Goal: Task Accomplishment & Management: Use online tool/utility

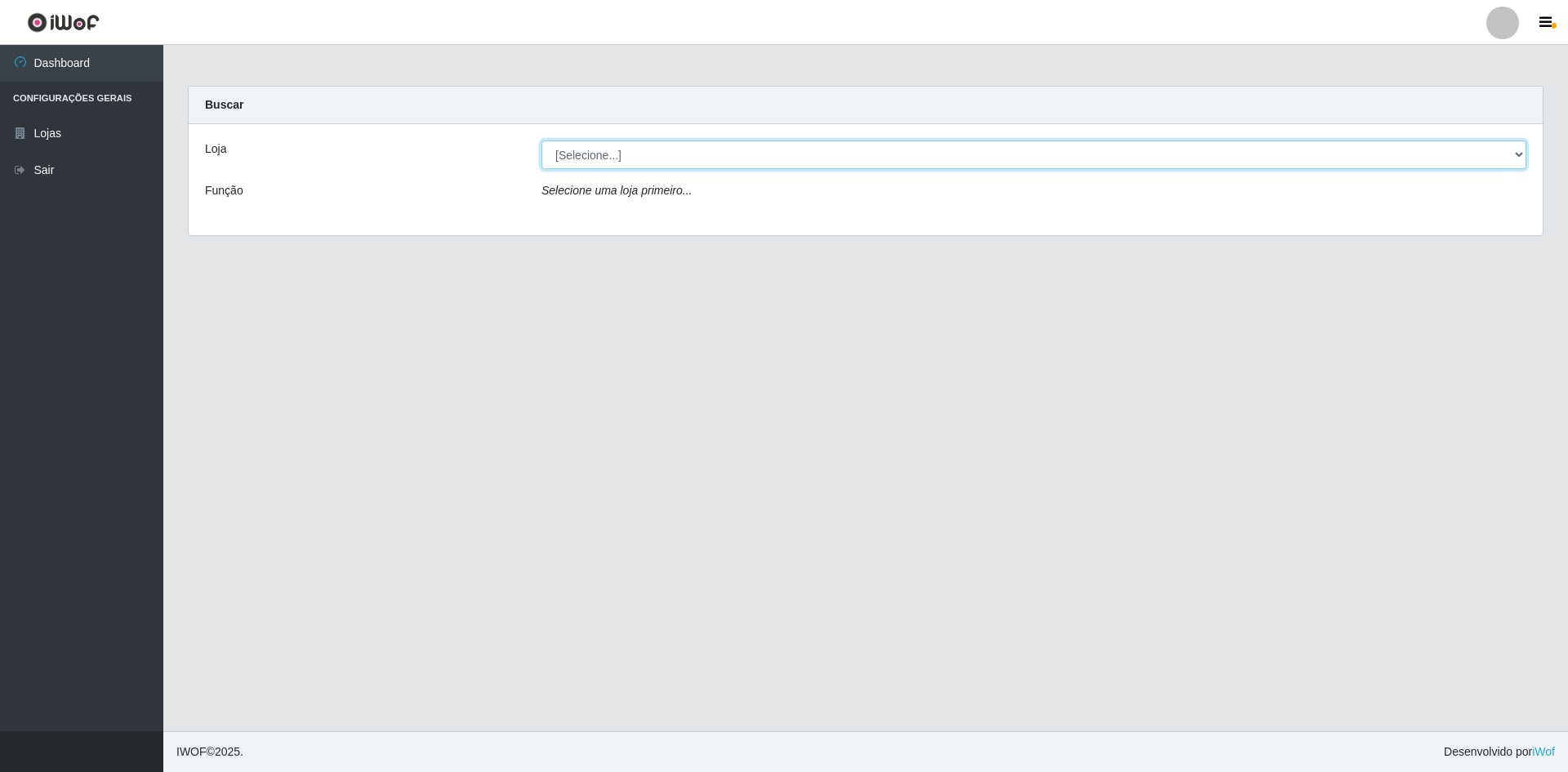
click at [803, 145] on select "[Selecione...] Hiper Queiroz - [GEOGRAPHIC_DATA] [GEOGRAPHIC_DATA] [GEOGRAPHIC_…" at bounding box center [1034, 155] width 984 height 29
select select "517"
click at [542, 141] on select "[Selecione...] Hiper Queiroz - [GEOGRAPHIC_DATA] [GEOGRAPHIC_DATA] [GEOGRAPHIC_…" at bounding box center [1034, 155] width 984 height 29
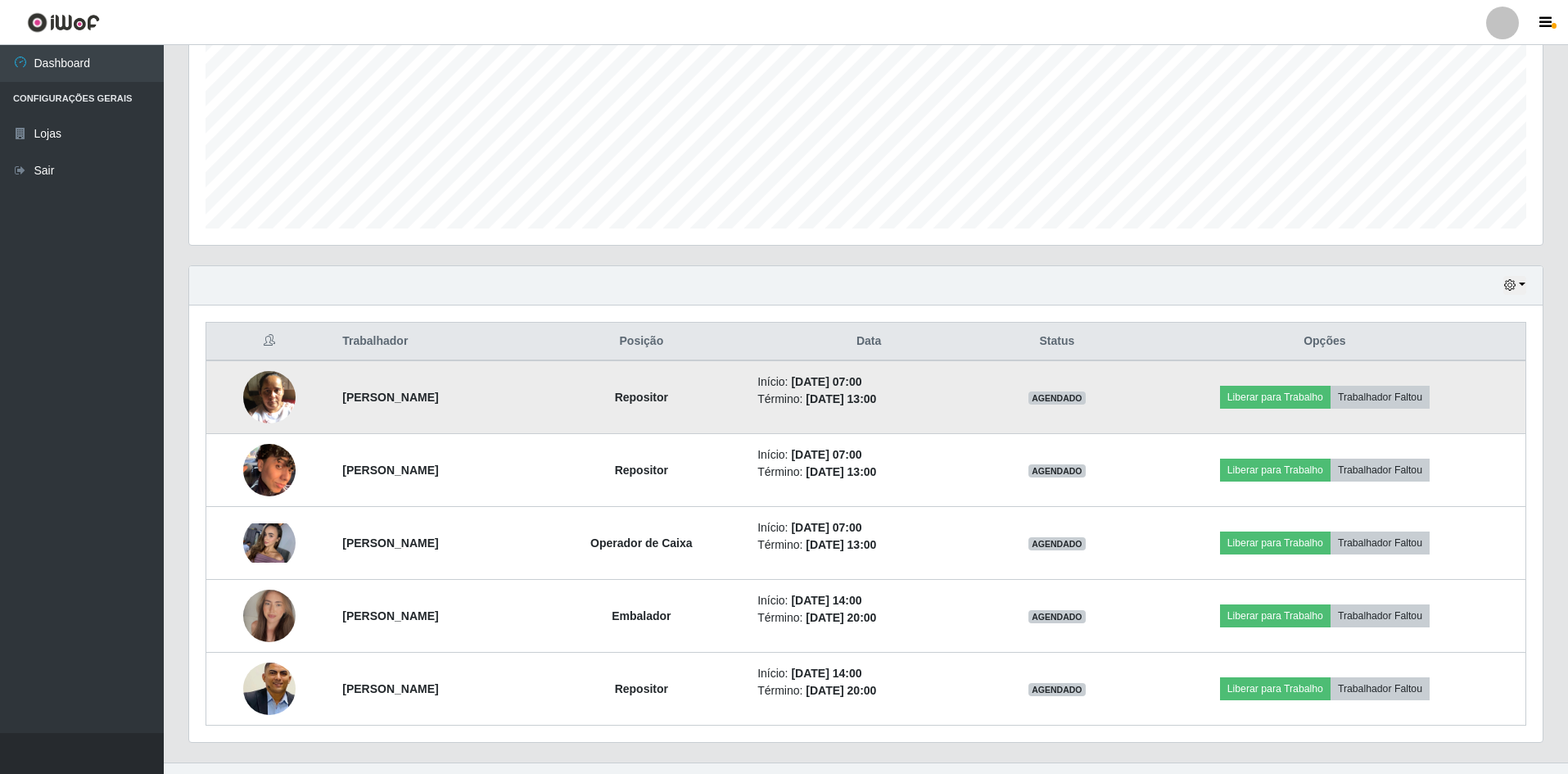
scroll to position [386, 0]
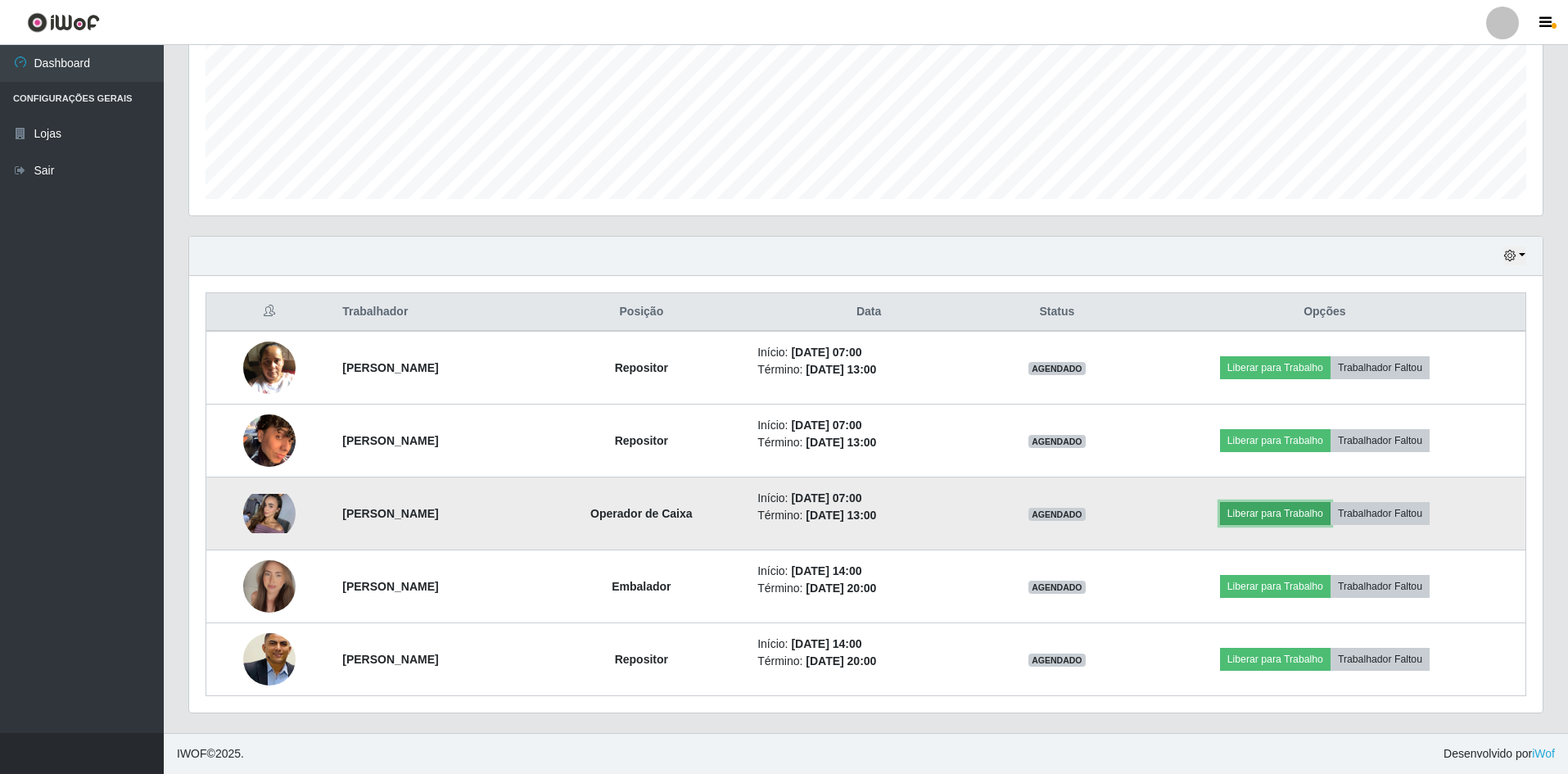
click at [1306, 512] on button "Liberar para Trabalho" at bounding box center [1274, 512] width 110 height 23
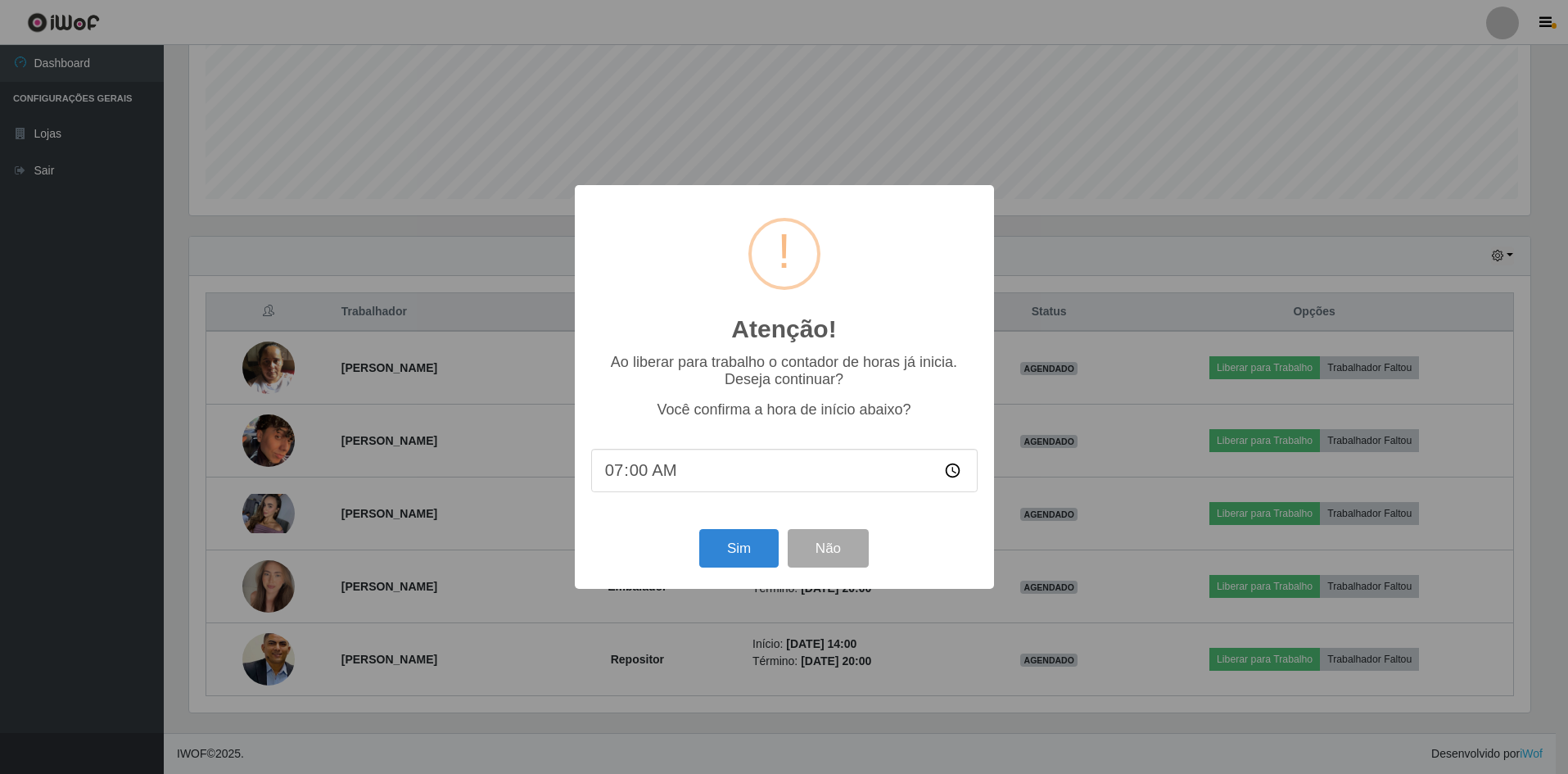
scroll to position [340, 1345]
click at [737, 551] on button "Sim" at bounding box center [740, 548] width 80 height 39
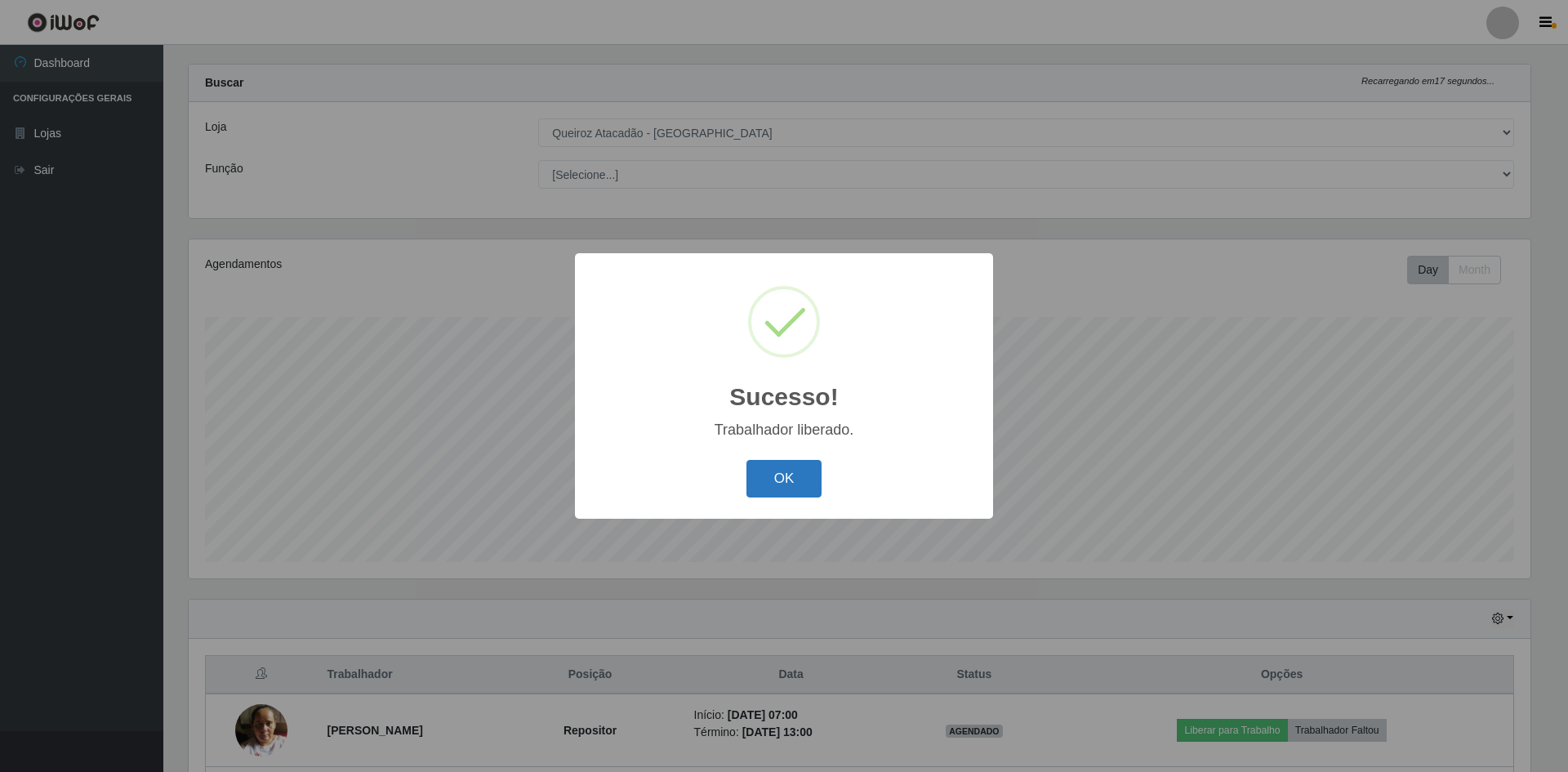
click at [765, 471] on button "OK" at bounding box center [784, 478] width 76 height 39
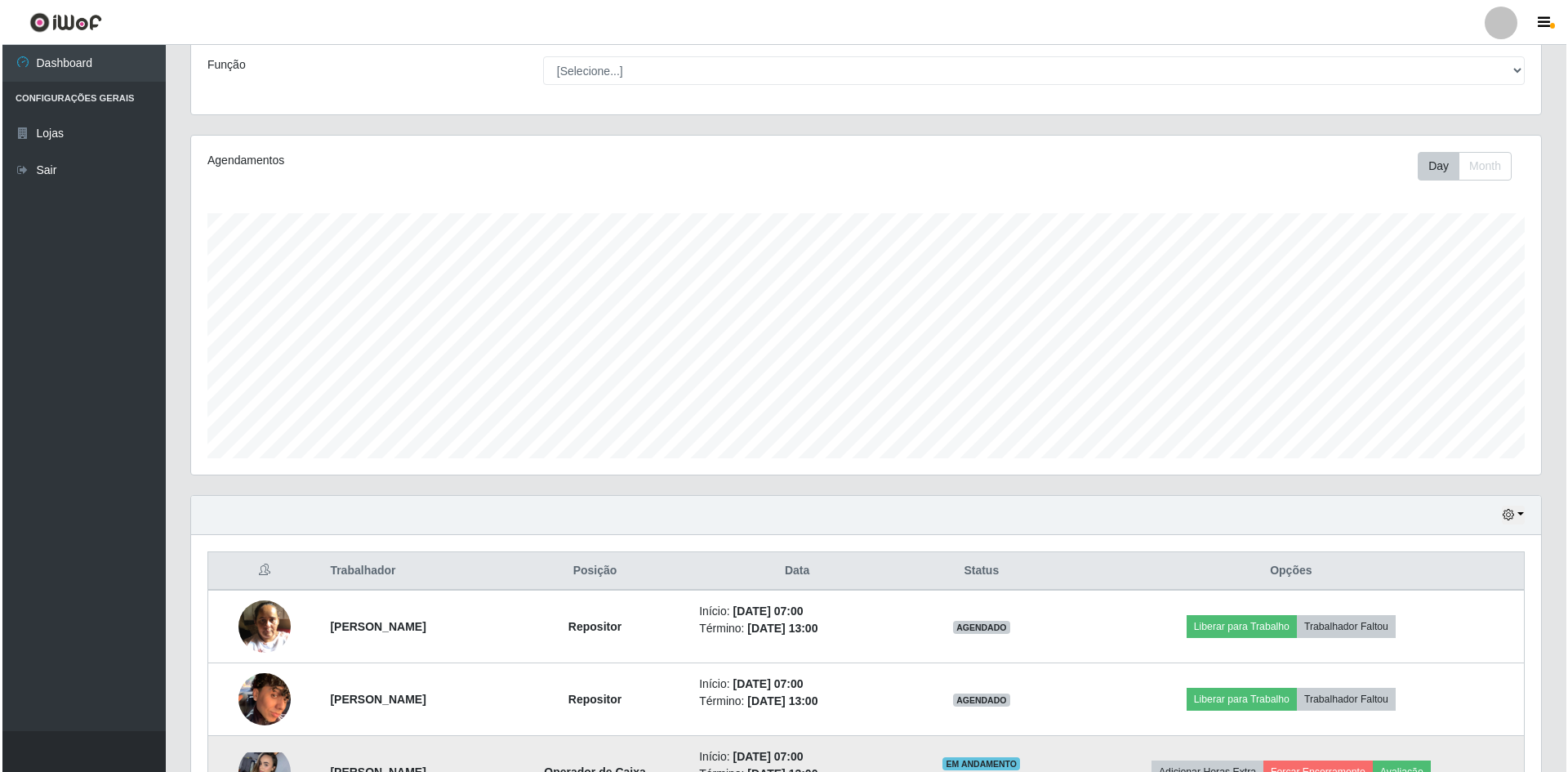
scroll to position [164, 0]
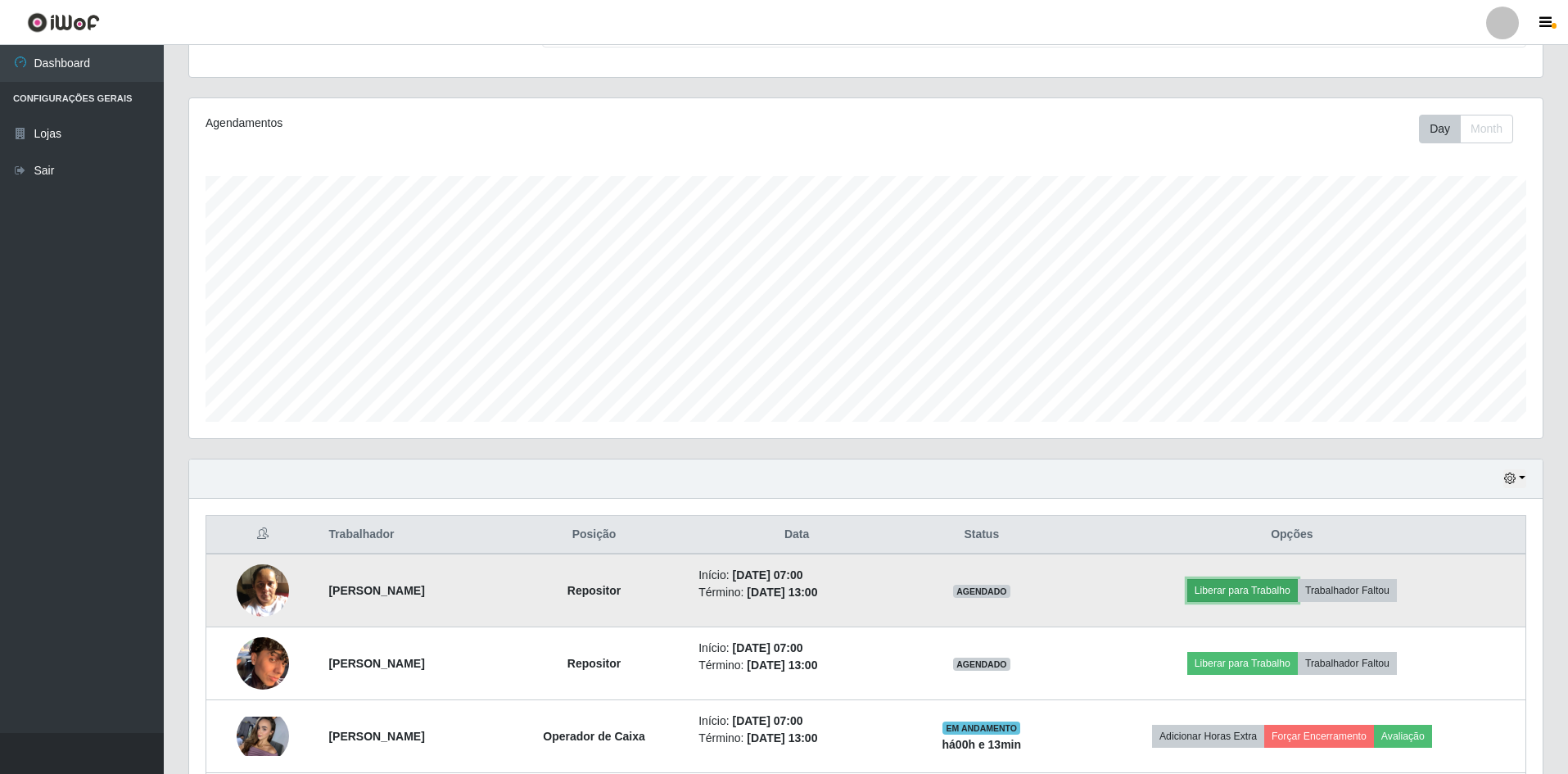
click at [1278, 586] on button "Liberar para Trabalho" at bounding box center [1242, 590] width 110 height 23
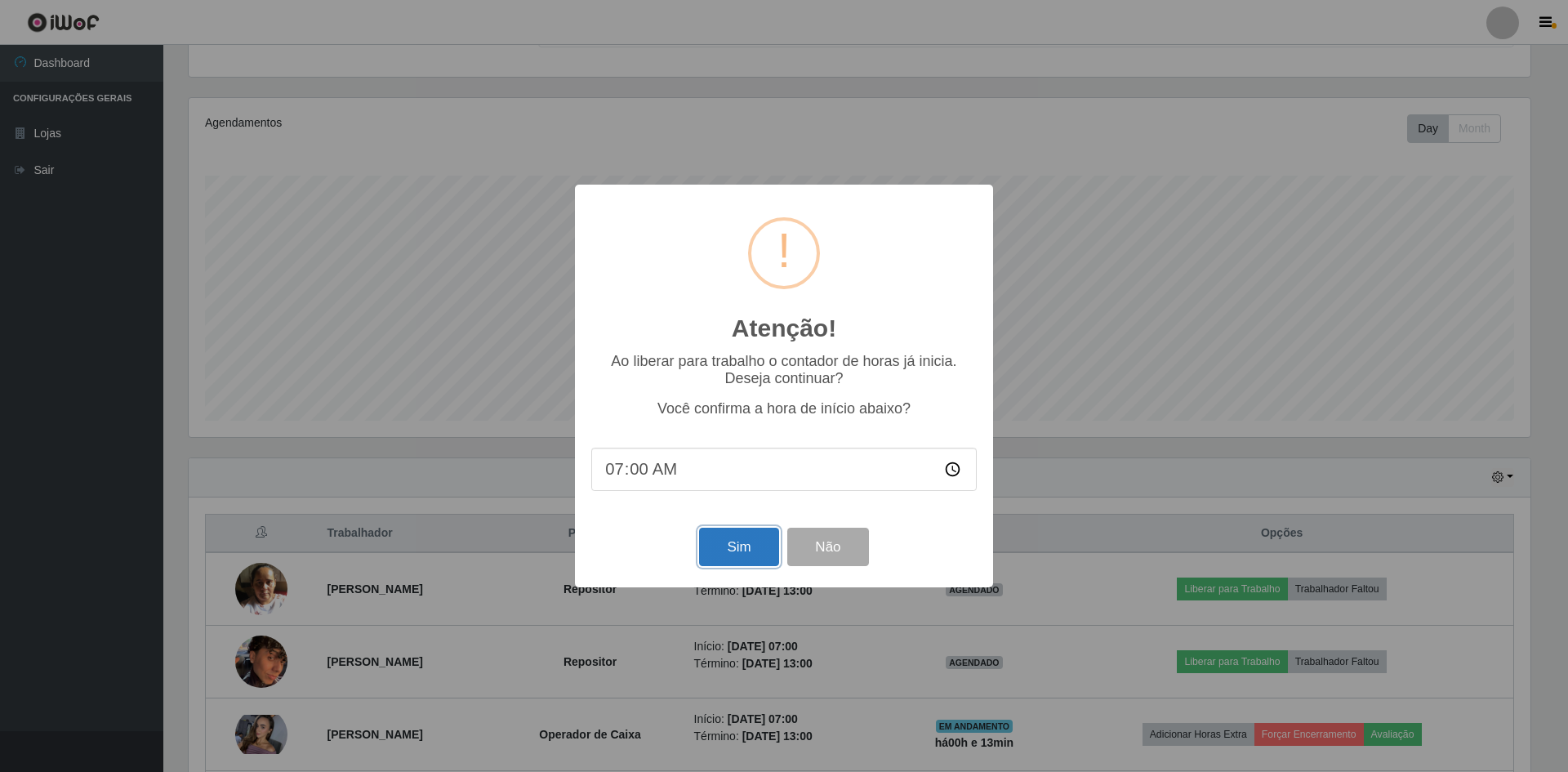
click at [745, 557] on button "Sim" at bounding box center [738, 547] width 79 height 39
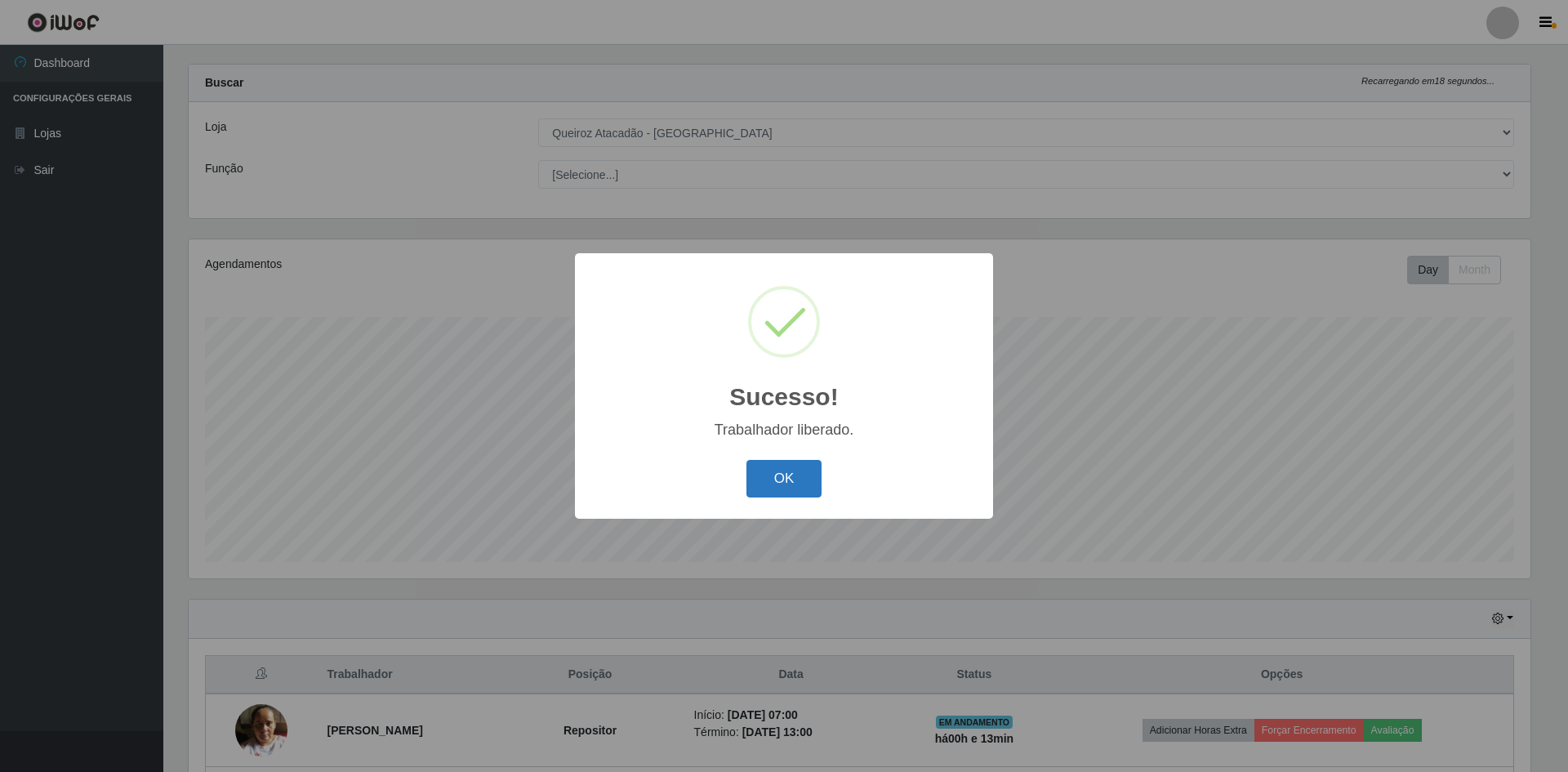
click at [780, 481] on button "OK" at bounding box center [784, 478] width 76 height 39
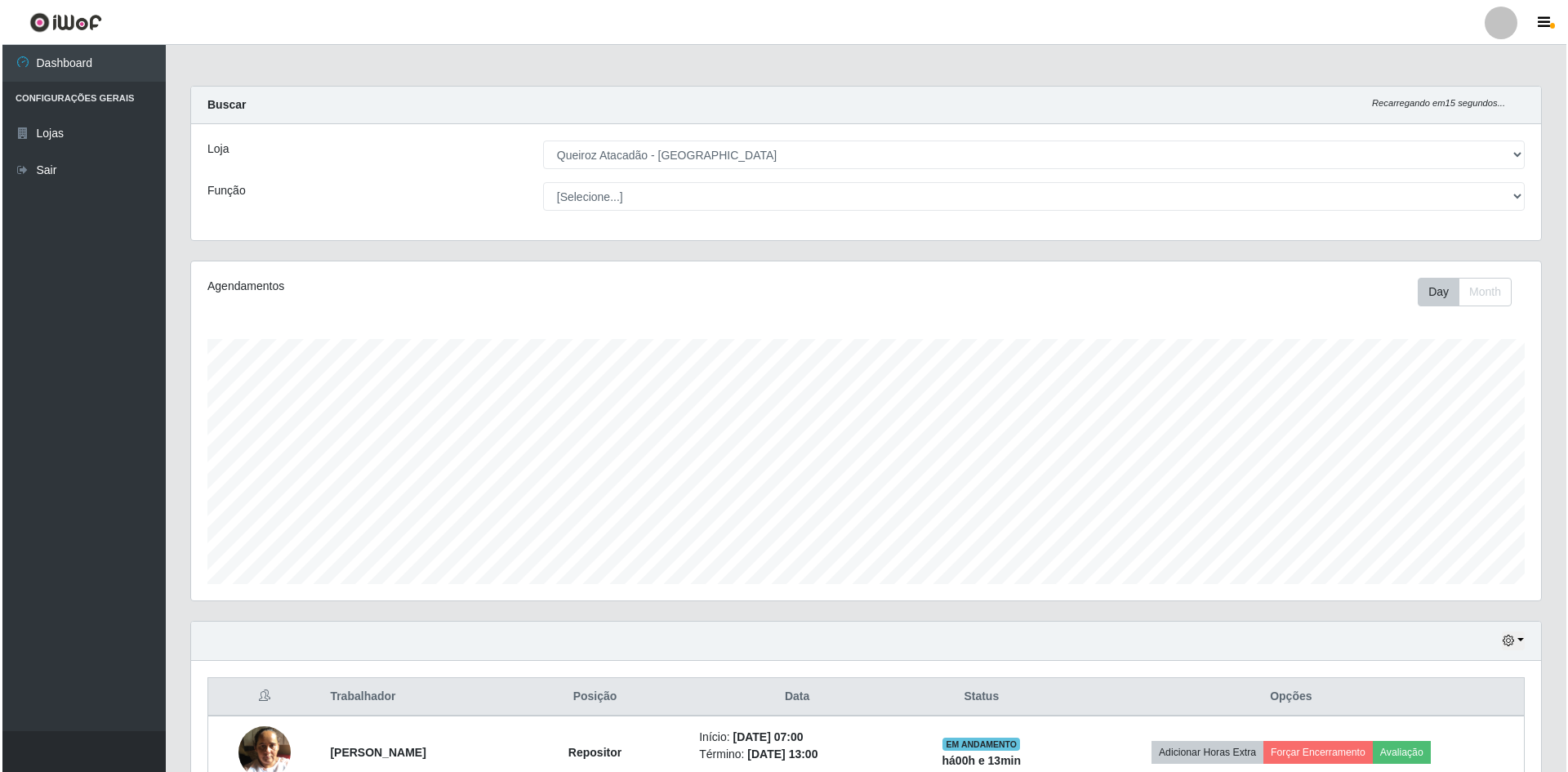
scroll to position [385, 0]
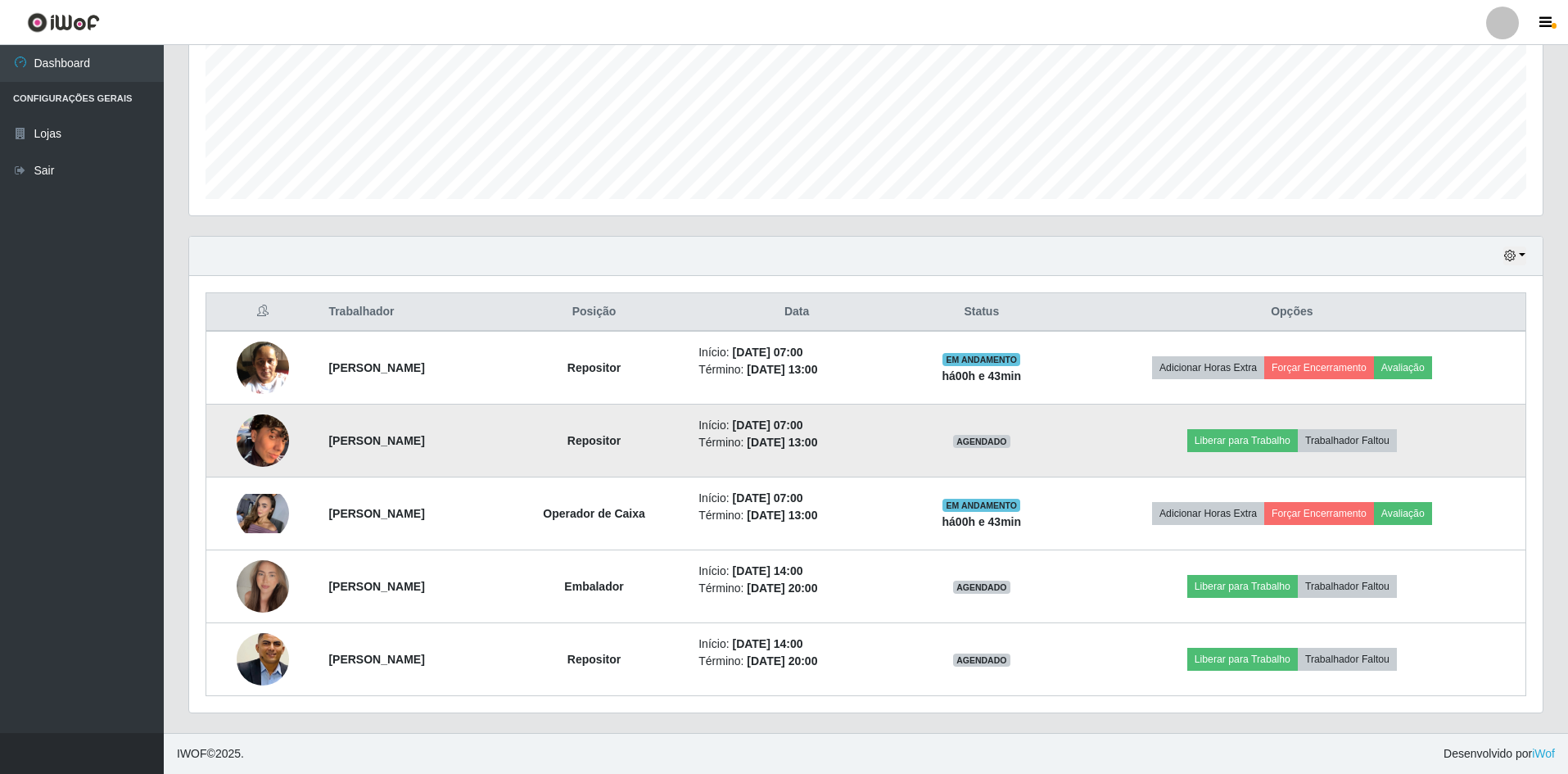
click at [258, 446] on img at bounding box center [263, 440] width 53 height 70
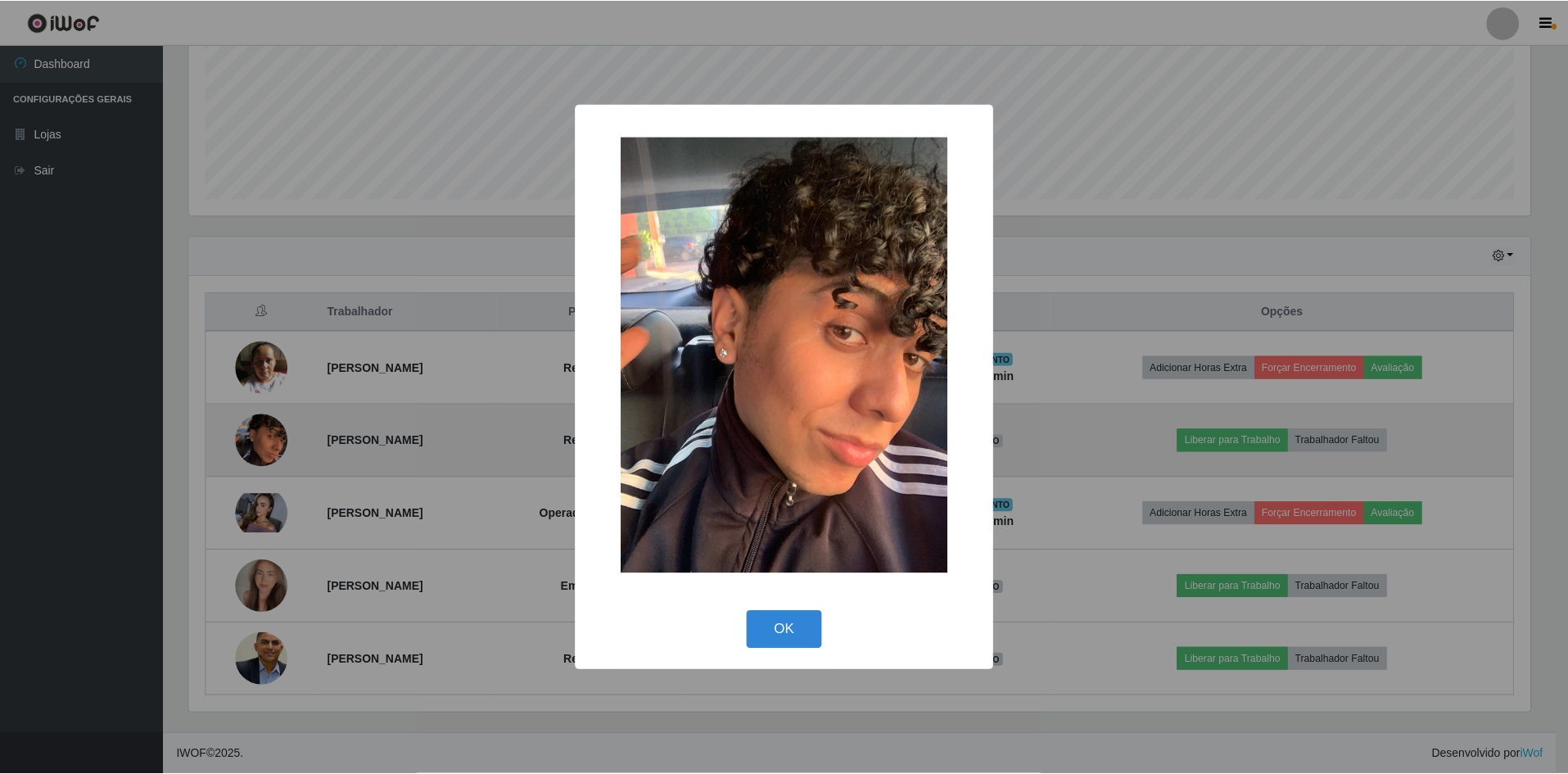
scroll to position [340, 1345]
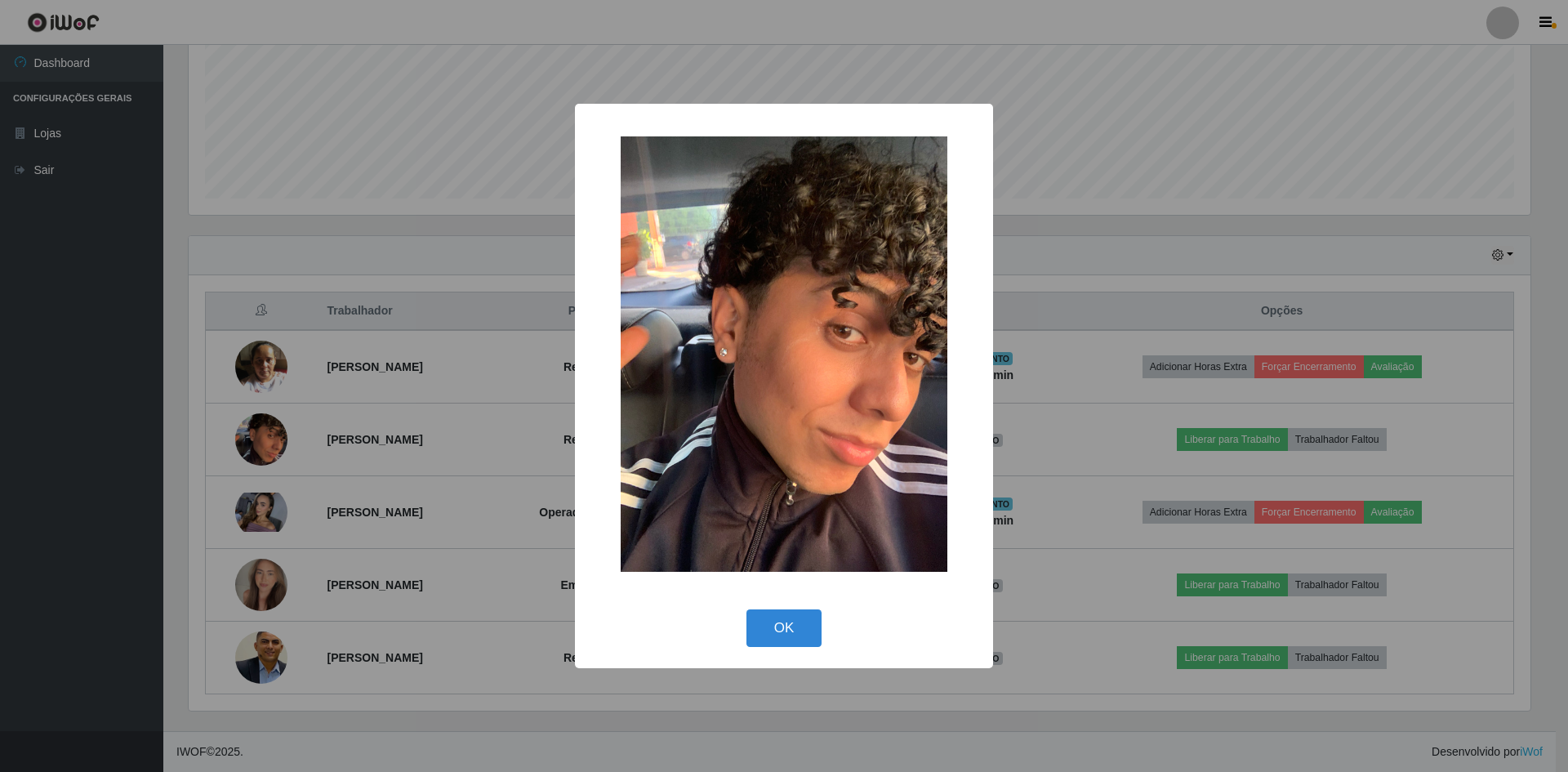
click at [597, 127] on div "×" at bounding box center [784, 354] width 385 height 468
click at [440, 168] on div "× OK Cancel" at bounding box center [784, 386] width 1568 height 772
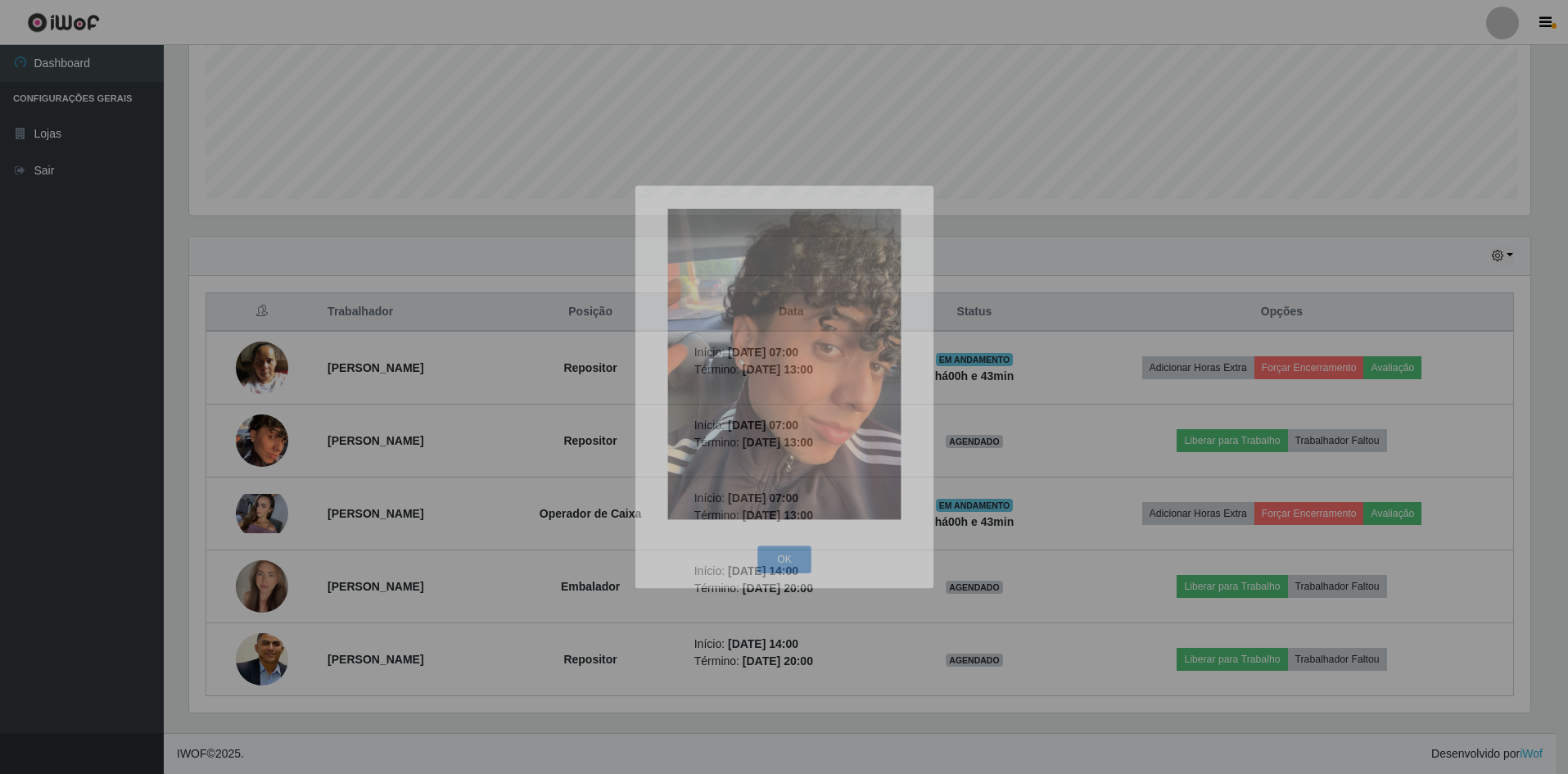
scroll to position [340, 1353]
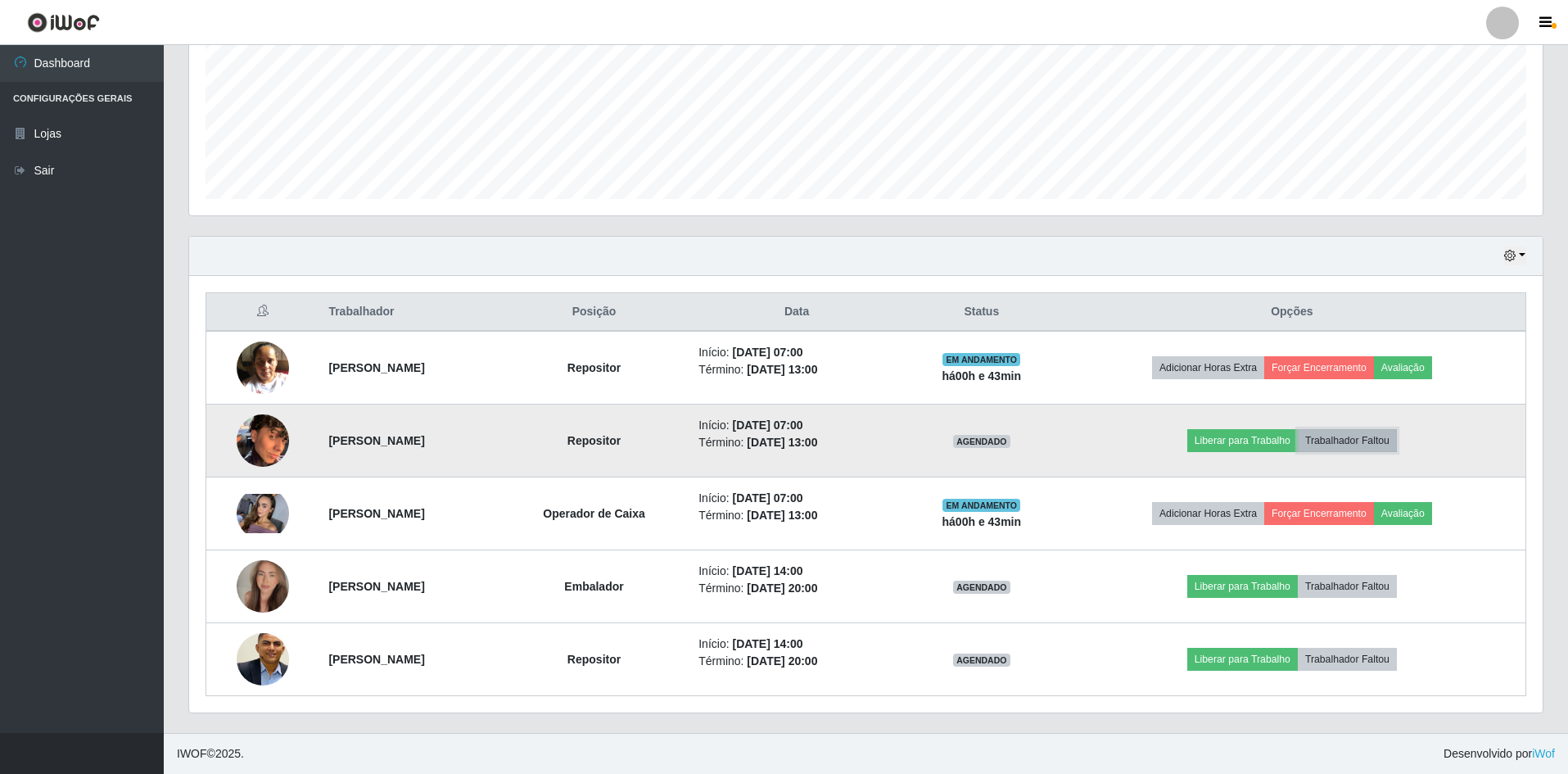
click at [1395, 445] on button "Trabalhador Faltou" at bounding box center [1347, 440] width 99 height 23
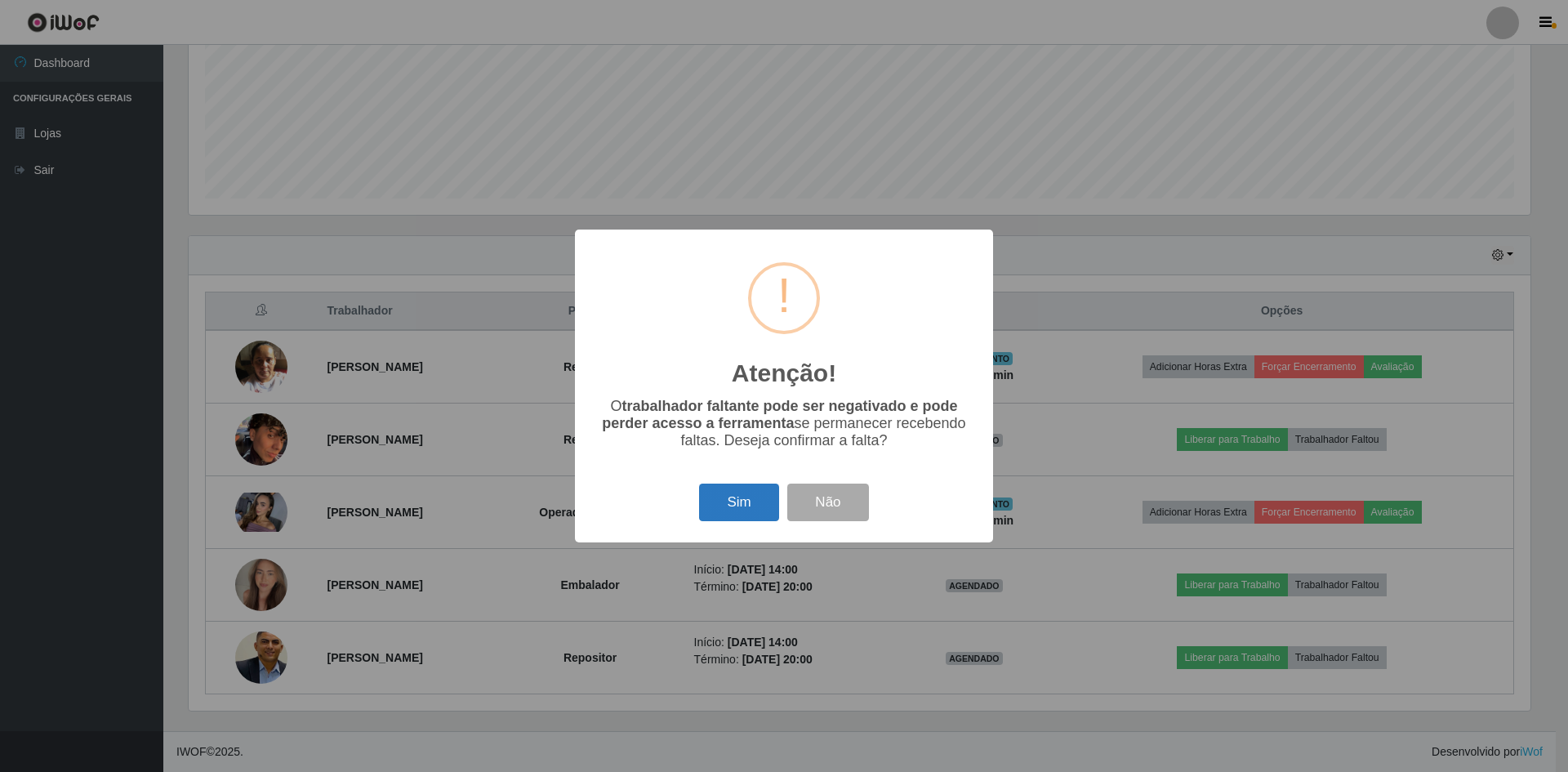
click at [758, 492] on button "Sim" at bounding box center [738, 502] width 79 height 39
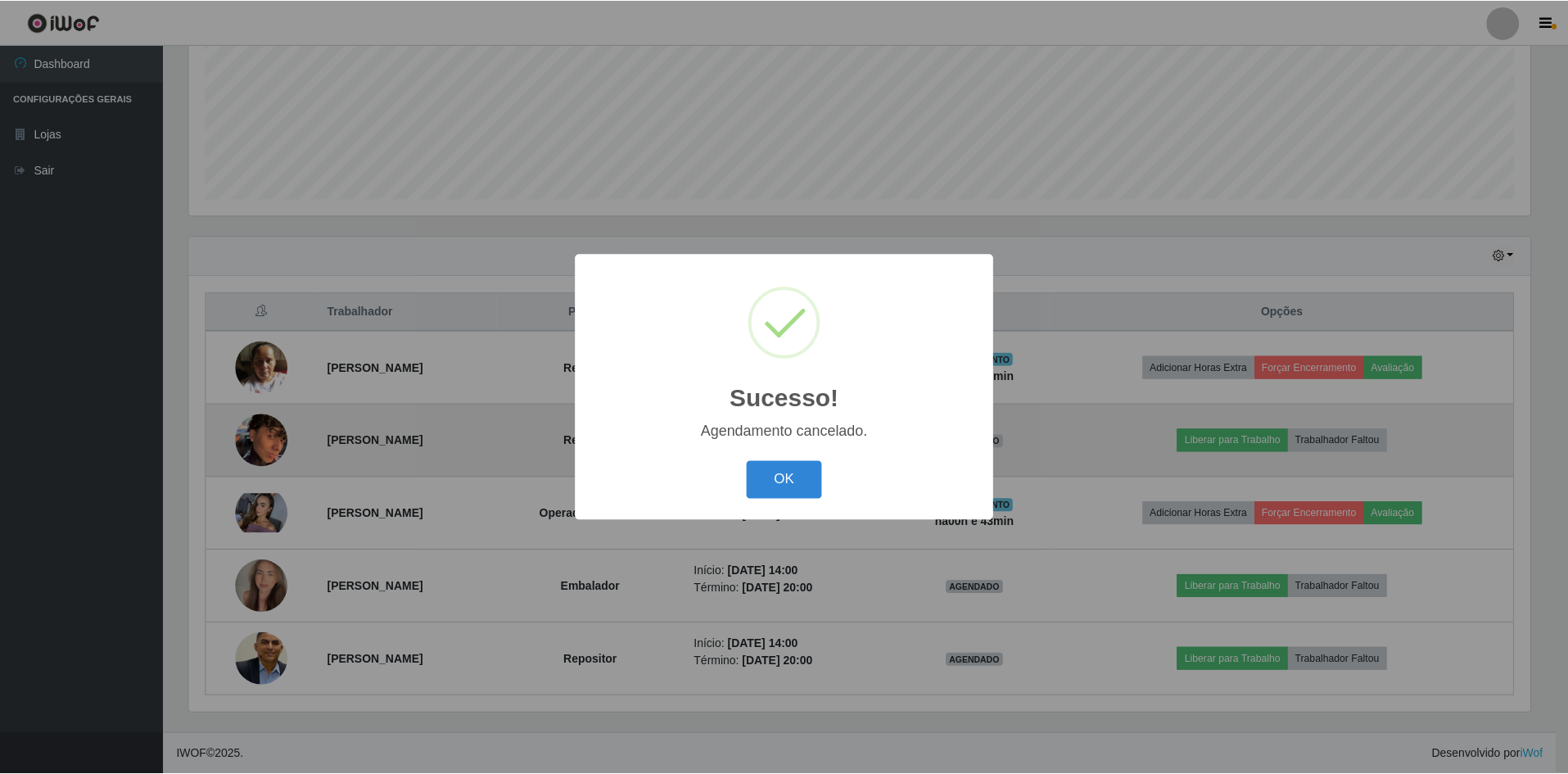
scroll to position [313, 0]
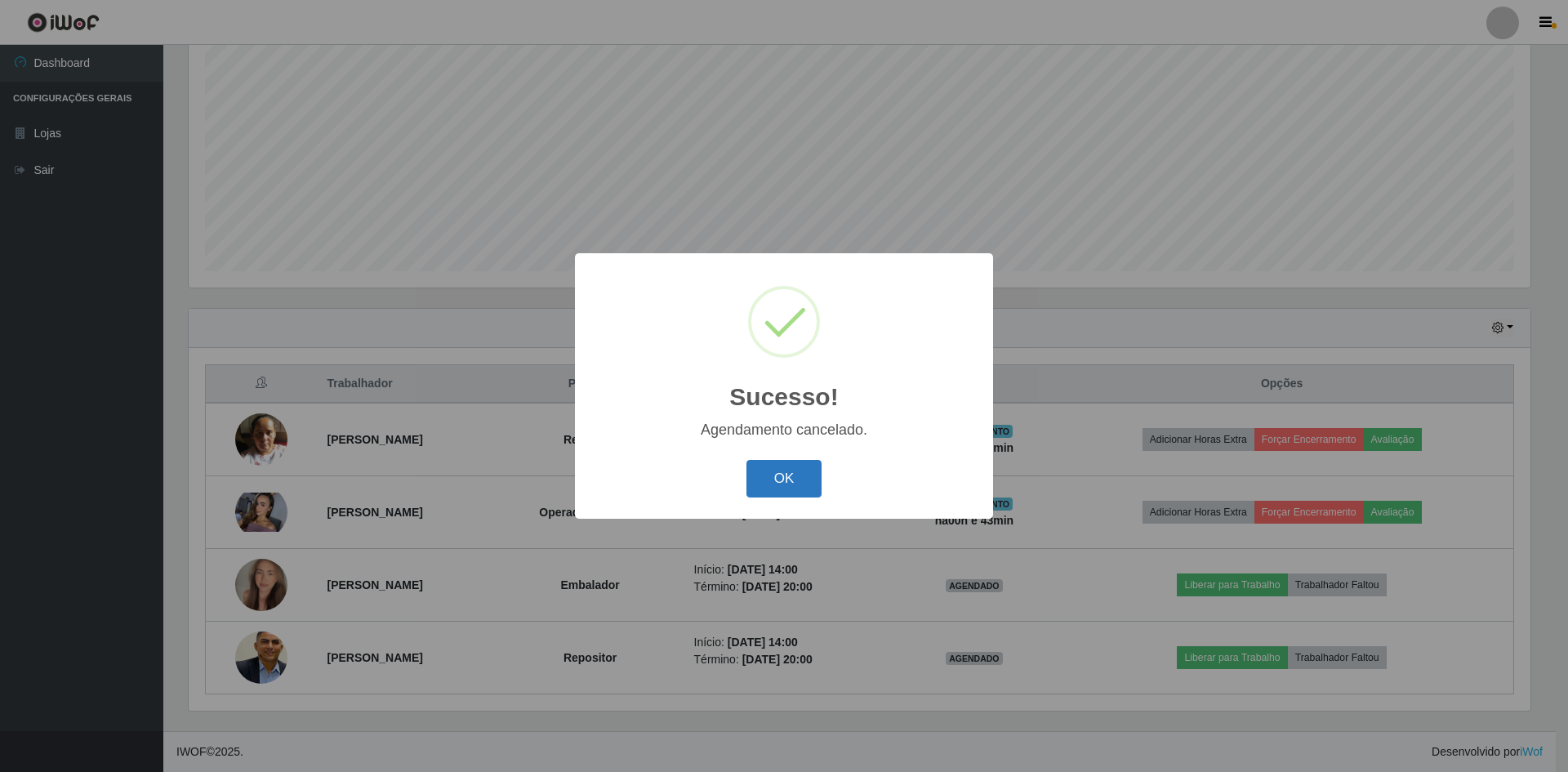
click at [800, 484] on button "OK" at bounding box center [784, 478] width 76 height 39
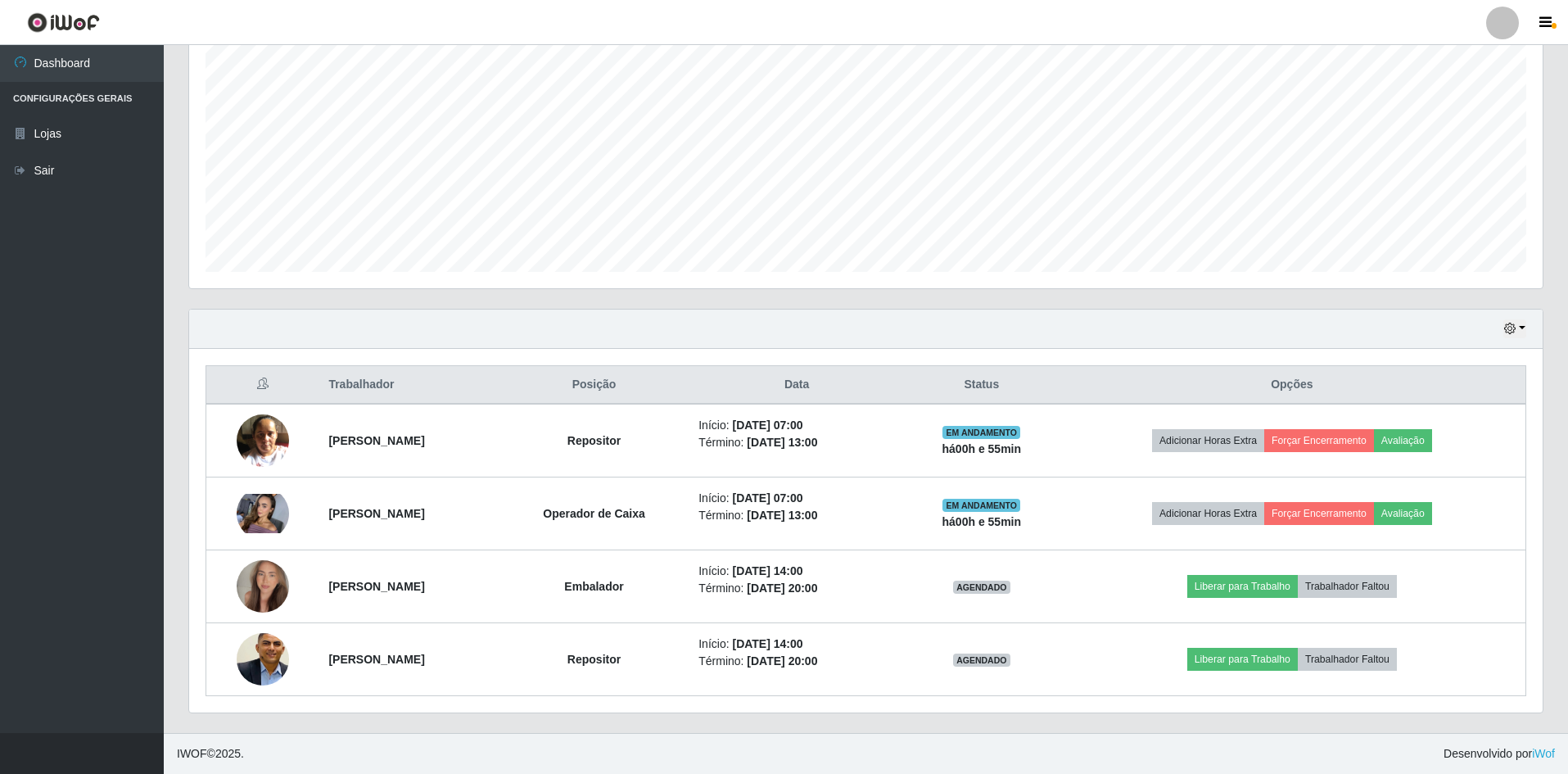
scroll to position [0, 0]
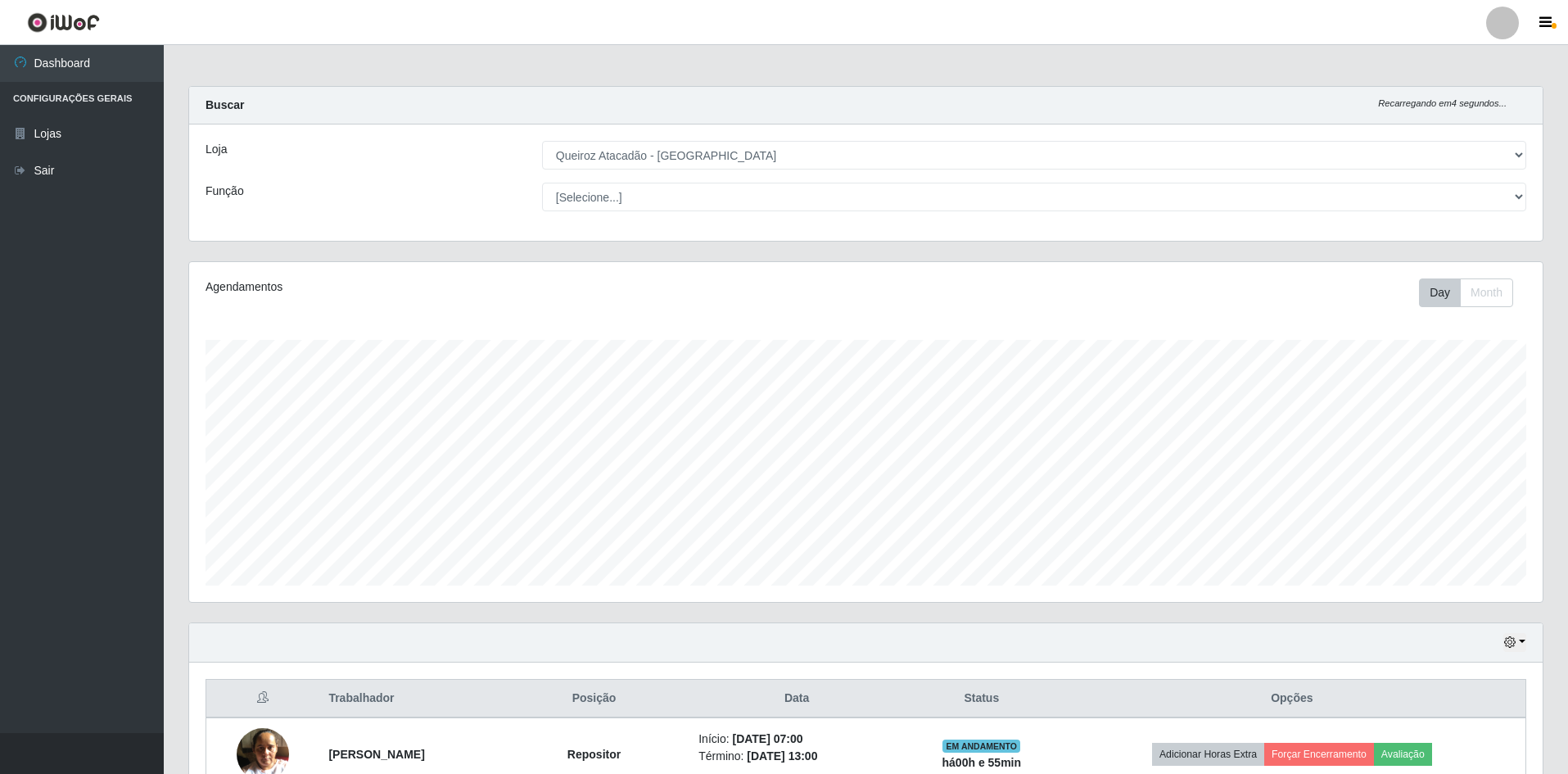
click at [751, 213] on div "Loja [Selecione...] Hiper Queiroz - [GEOGRAPHIC_DATA] [GEOGRAPHIC_DATA] [GEOGRA…" at bounding box center [866, 182] width 1353 height 116
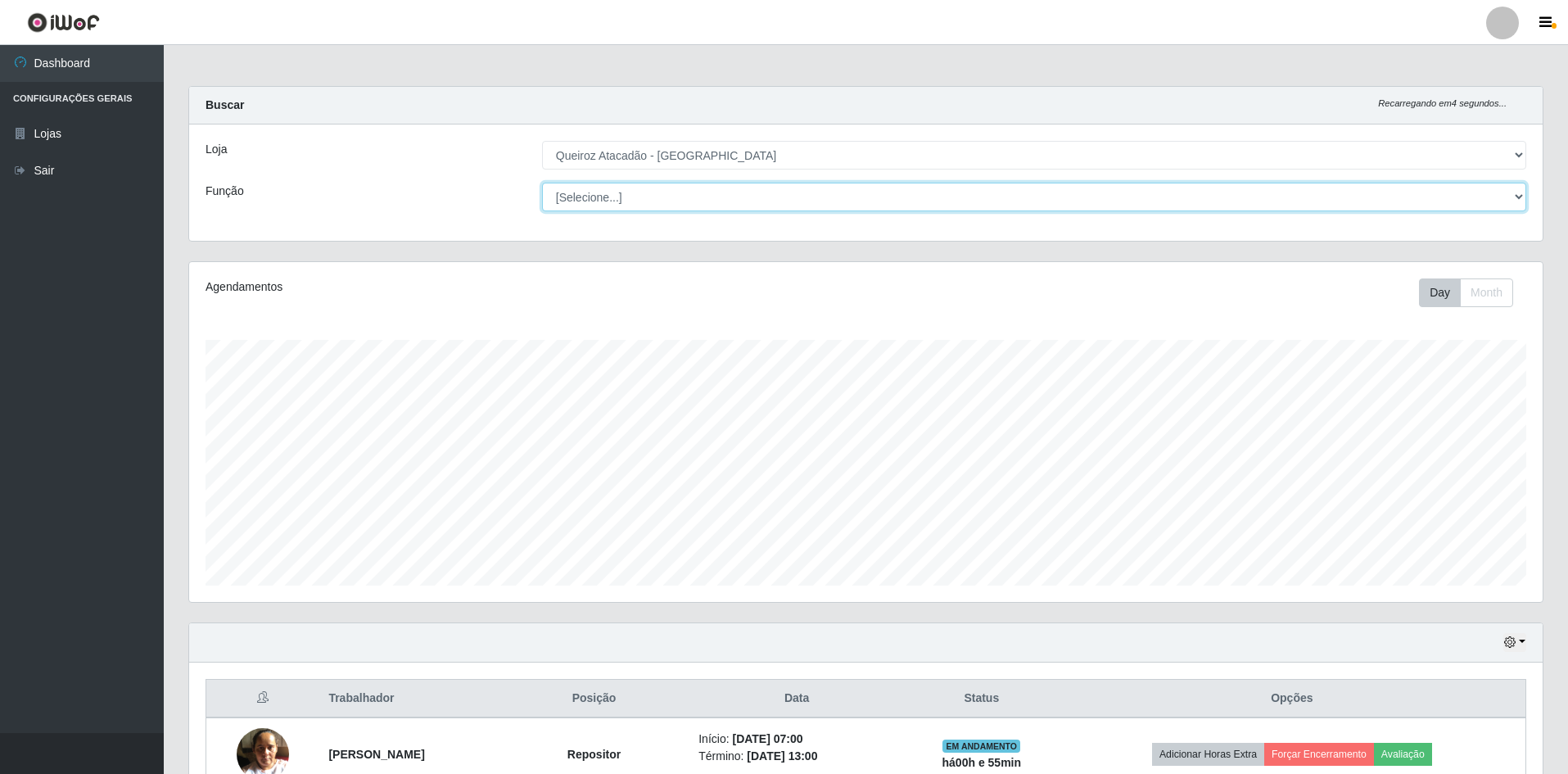
click at [739, 204] on select "[Selecione...] ASG ASG + ASG ++ Embalador Embalador + Embalador ++ Operador de …" at bounding box center [1034, 197] width 984 height 29
click at [542, 183] on select "[Selecione...] ASG ASG + ASG ++ Embalador Embalador + Embalador ++ Operador de …" at bounding box center [1034, 197] width 984 height 29
click at [678, 198] on select "[Selecione...] ASG ASG + ASG ++ Embalador Embalador + Embalador ++ Operador de …" at bounding box center [1034, 197] width 984 height 29
click at [542, 183] on select "[Selecione...] ASG ASG + ASG ++ Embalador Embalador + Embalador ++ Operador de …" at bounding box center [1034, 197] width 984 height 29
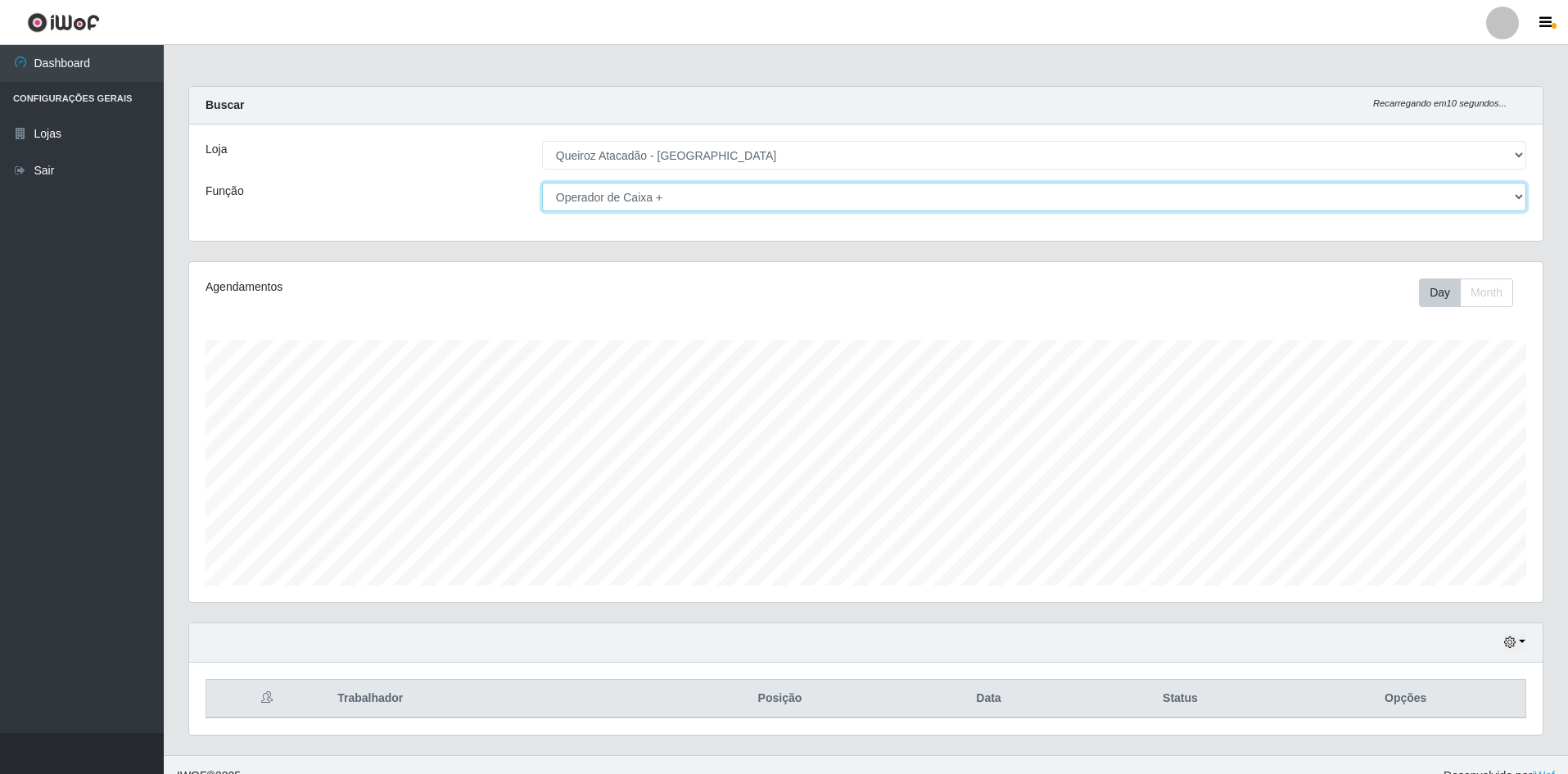
click at [737, 203] on select "[Selecione...] ASG ASG + ASG ++ Embalador Embalador + Embalador ++ Operador de …" at bounding box center [1034, 197] width 984 height 29
click at [542, 183] on select "[Selecione...] ASG ASG + ASG ++ Embalador Embalador + Embalador ++ Operador de …" at bounding box center [1034, 197] width 984 height 29
click at [760, 196] on select "[Selecione...] ASG ASG + ASG ++ Embalador Embalador + Embalador ++ Operador de …" at bounding box center [1034, 197] width 984 height 29
click at [542, 183] on select "[Selecione...] ASG ASG + ASG ++ Embalador Embalador + Embalador ++ Operador de …" at bounding box center [1034, 197] width 984 height 29
click at [758, 205] on select "[Selecione...] ASG ASG + ASG ++ Embalador Embalador + Embalador ++ Operador de …" at bounding box center [1034, 197] width 984 height 29
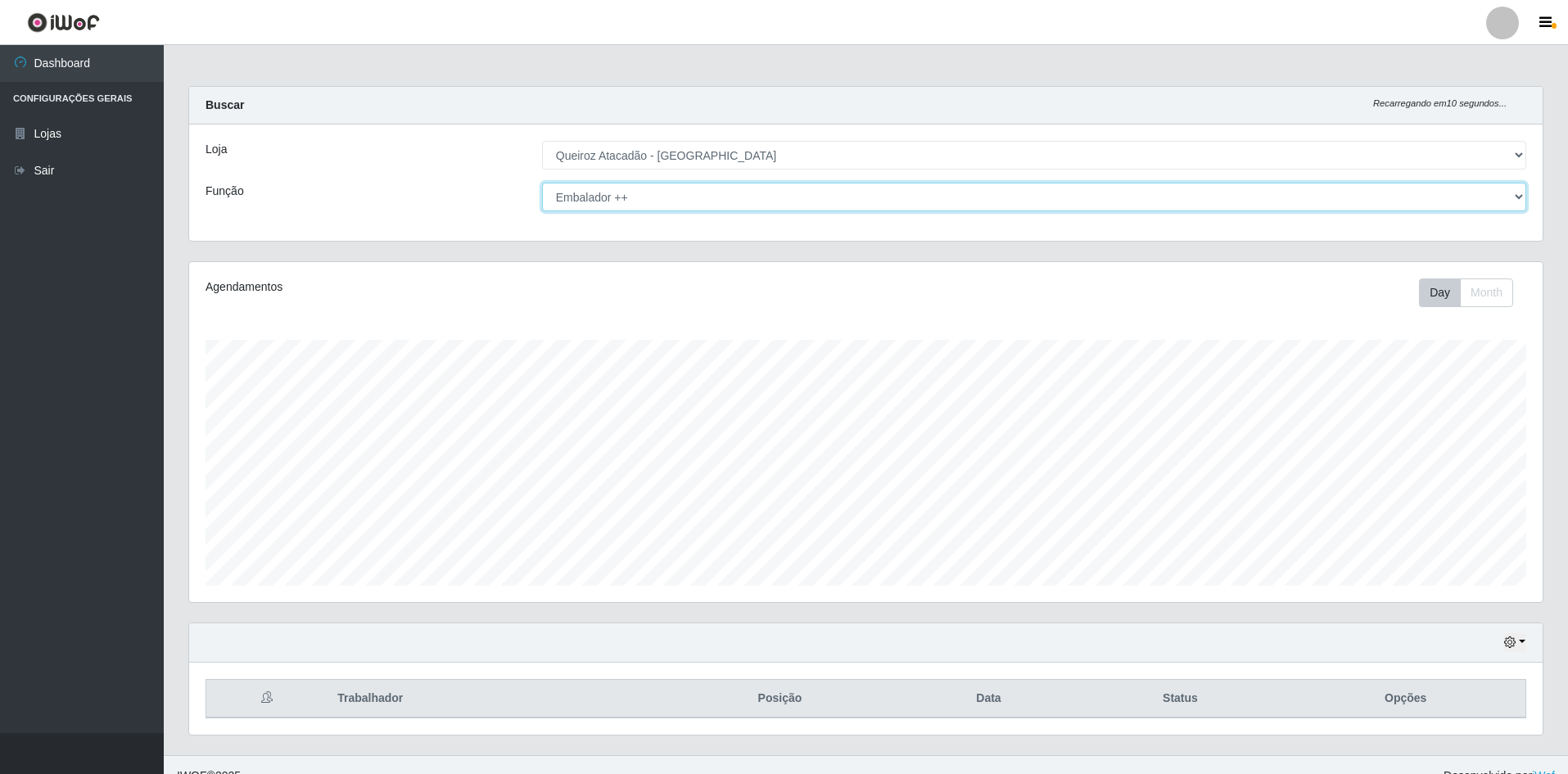
select select "22"
click at [542, 183] on select "[Selecione...] ASG ASG + ASG ++ Embalador Embalador + Embalador ++ Operador de …" at bounding box center [1034, 197] width 984 height 29
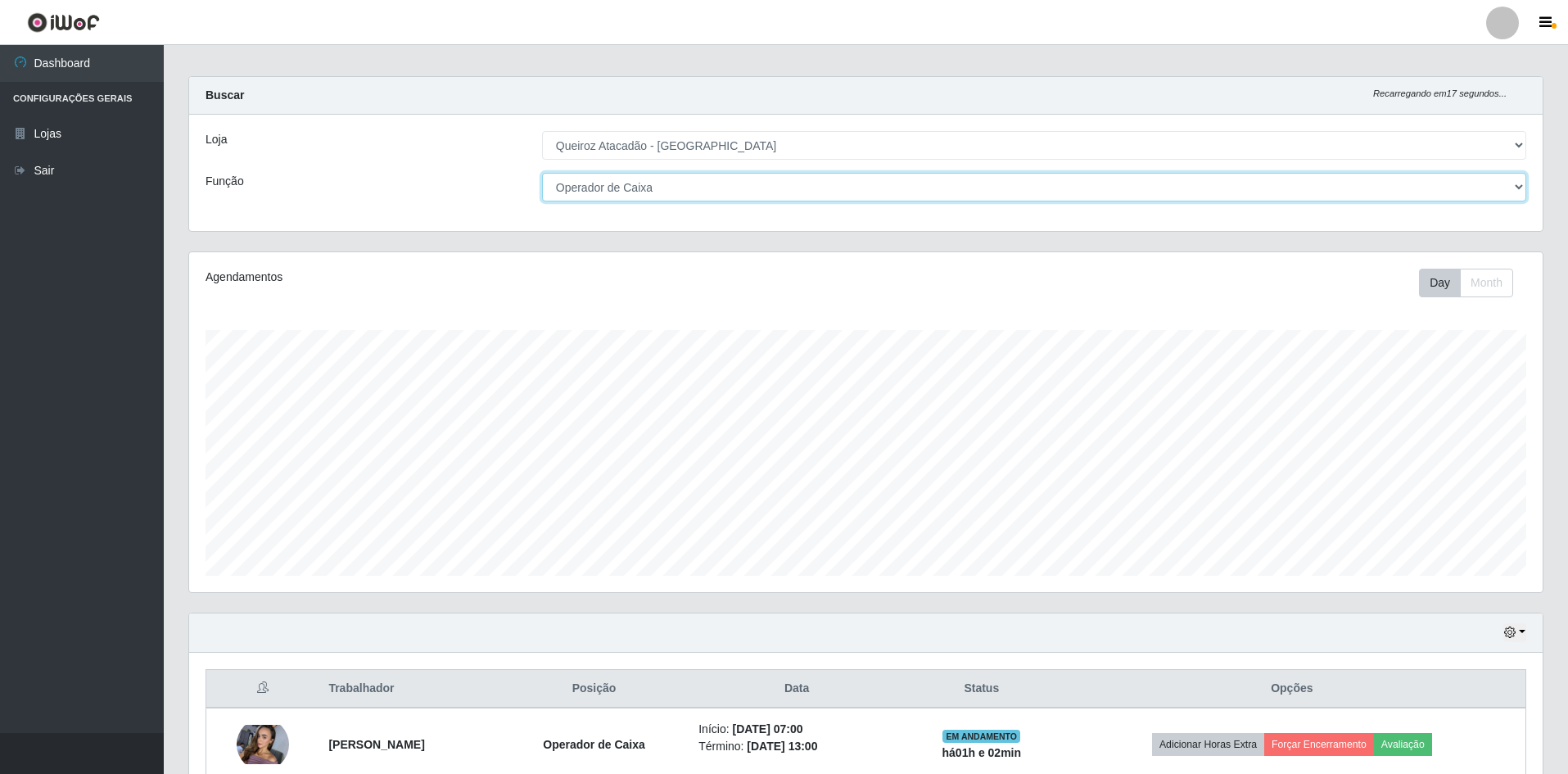
scroll to position [95, 0]
